Goal: Navigation & Orientation: Find specific page/section

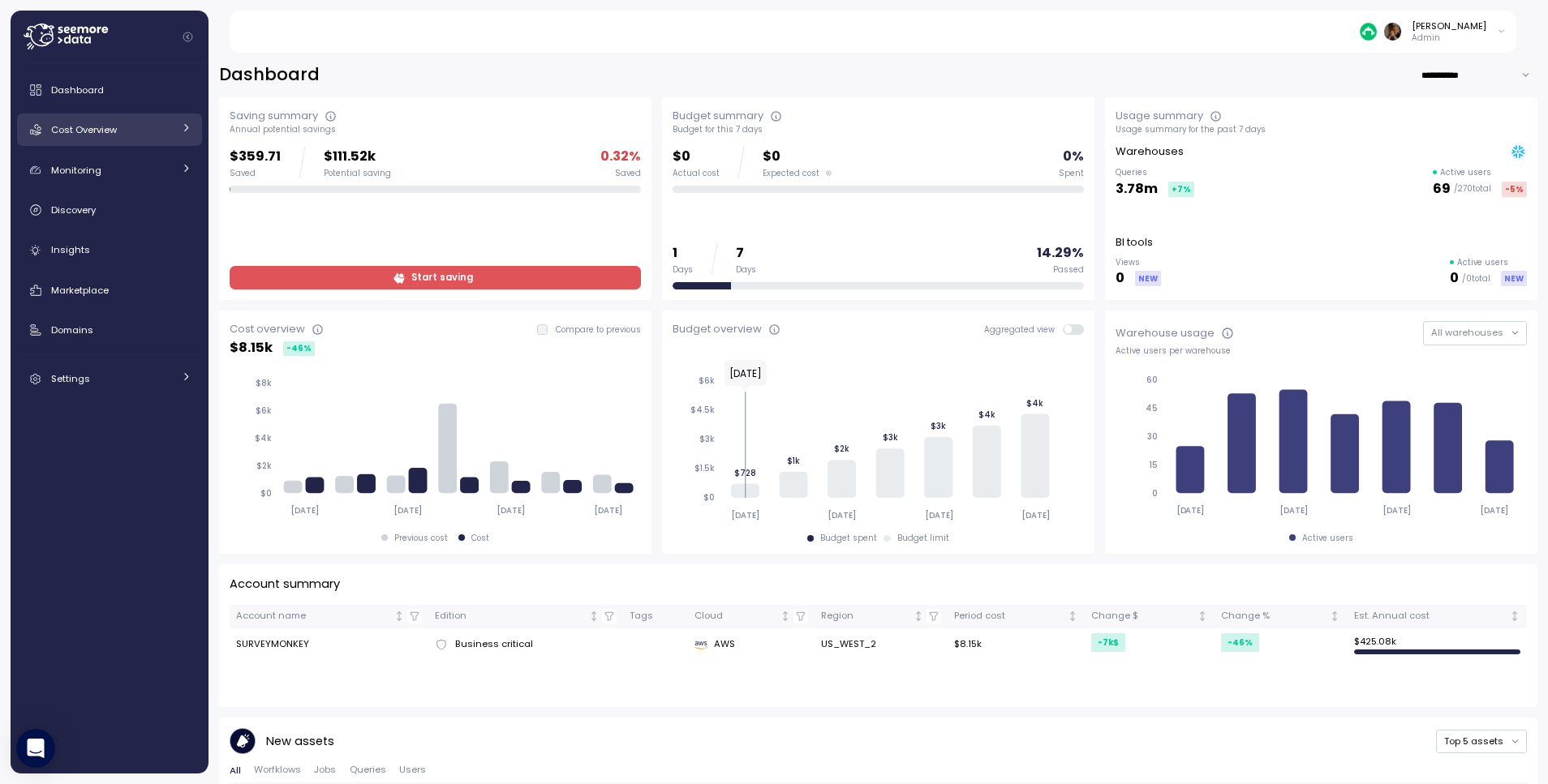
click at [121, 138] on link "Cost Overview" at bounding box center [110, 130] width 185 height 32
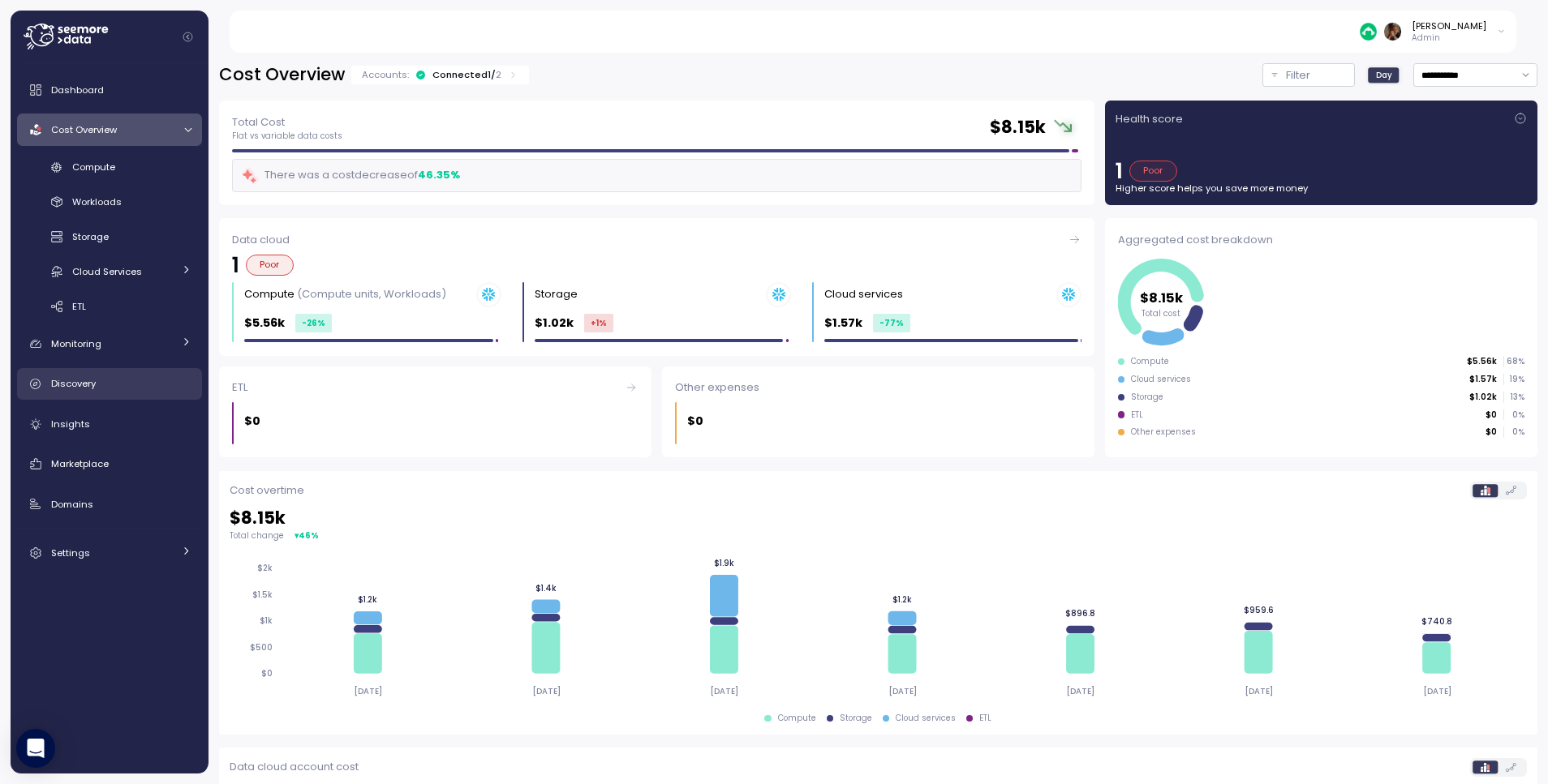
click at [94, 389] on span "Discovery" at bounding box center [73, 384] width 45 height 13
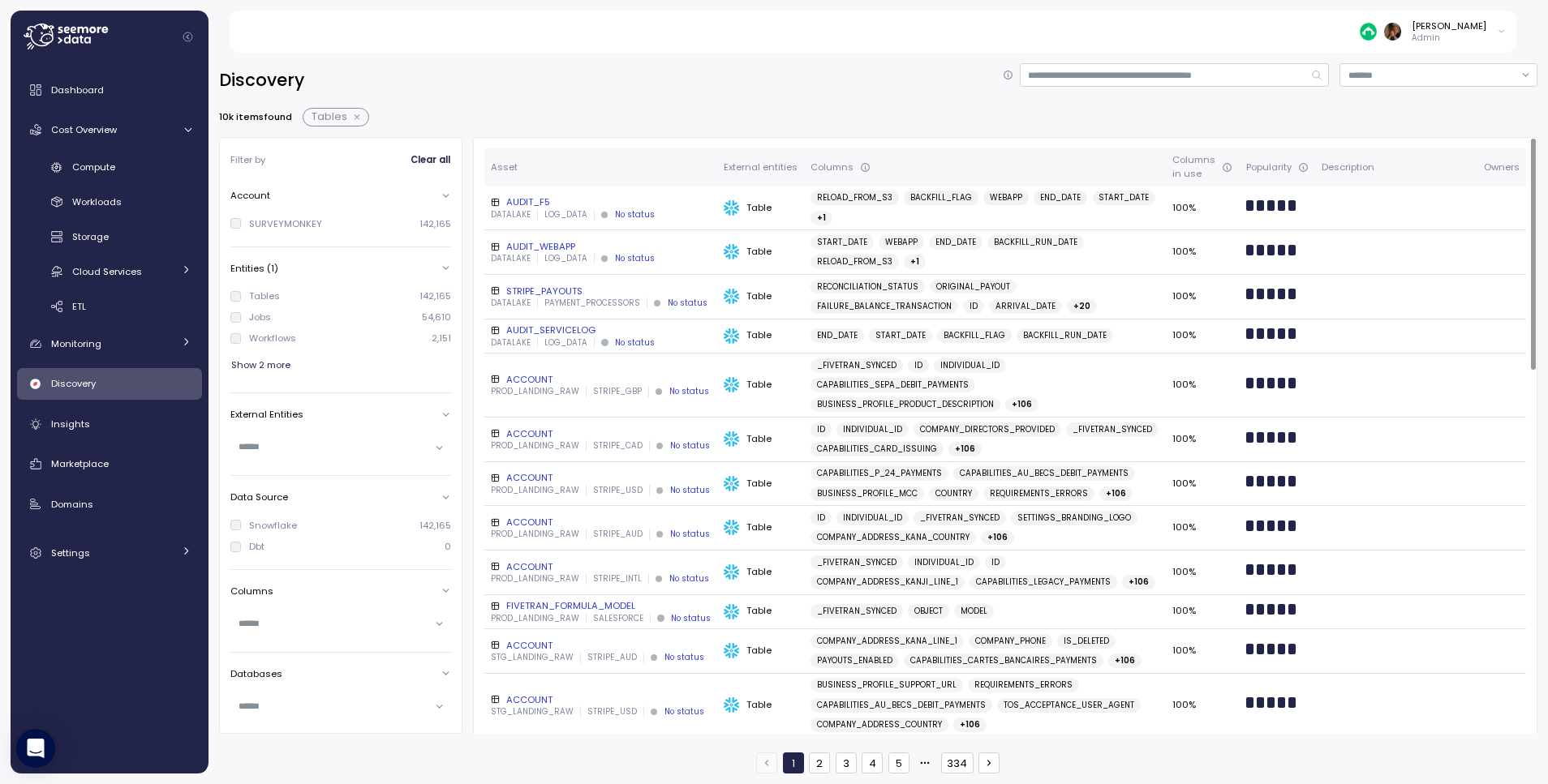
click at [525, 196] on div "AUDIT_F5" at bounding box center [601, 202] width 220 height 13
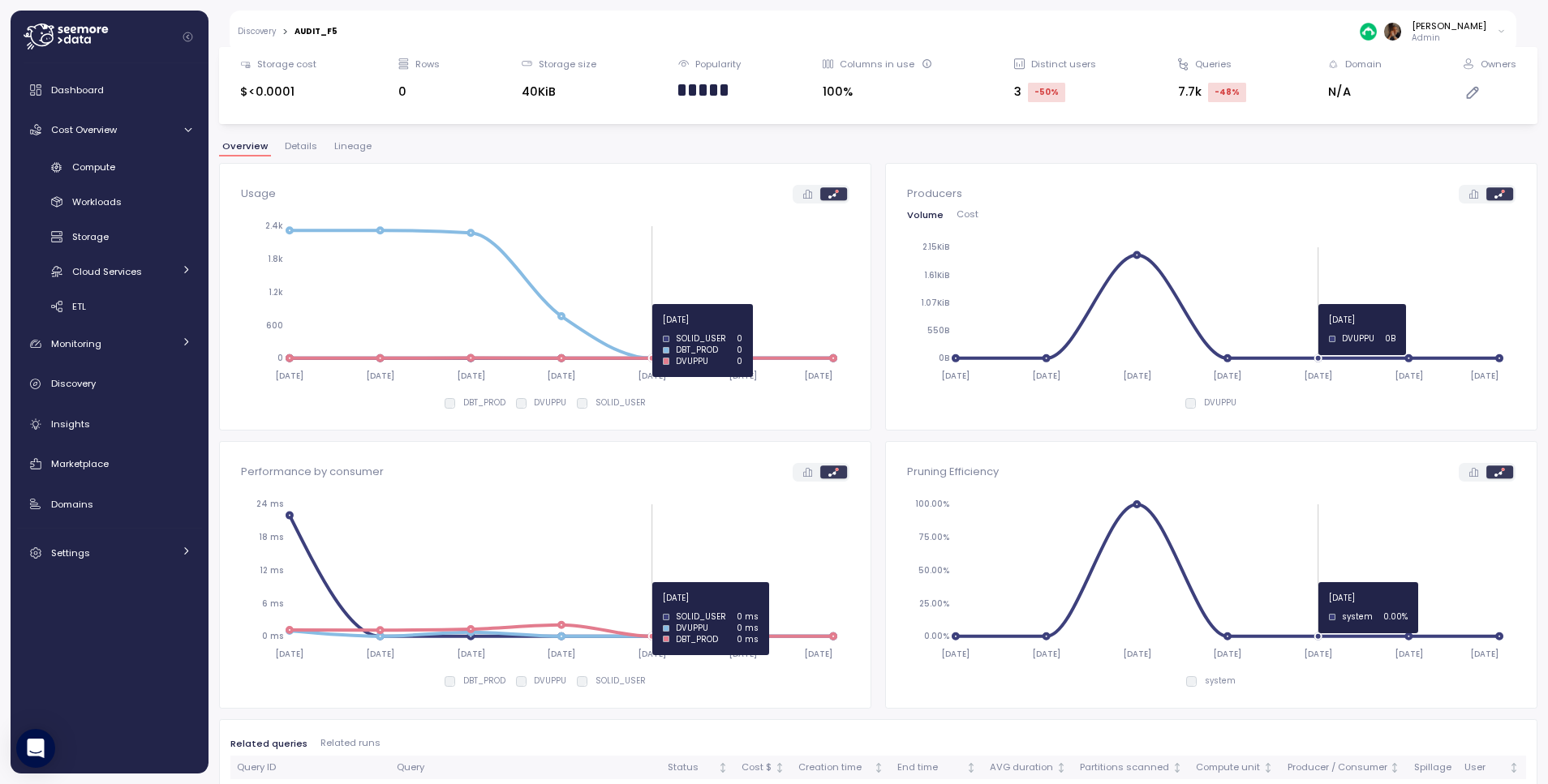
scroll to position [184, 0]
